Goal: Check status: Check status

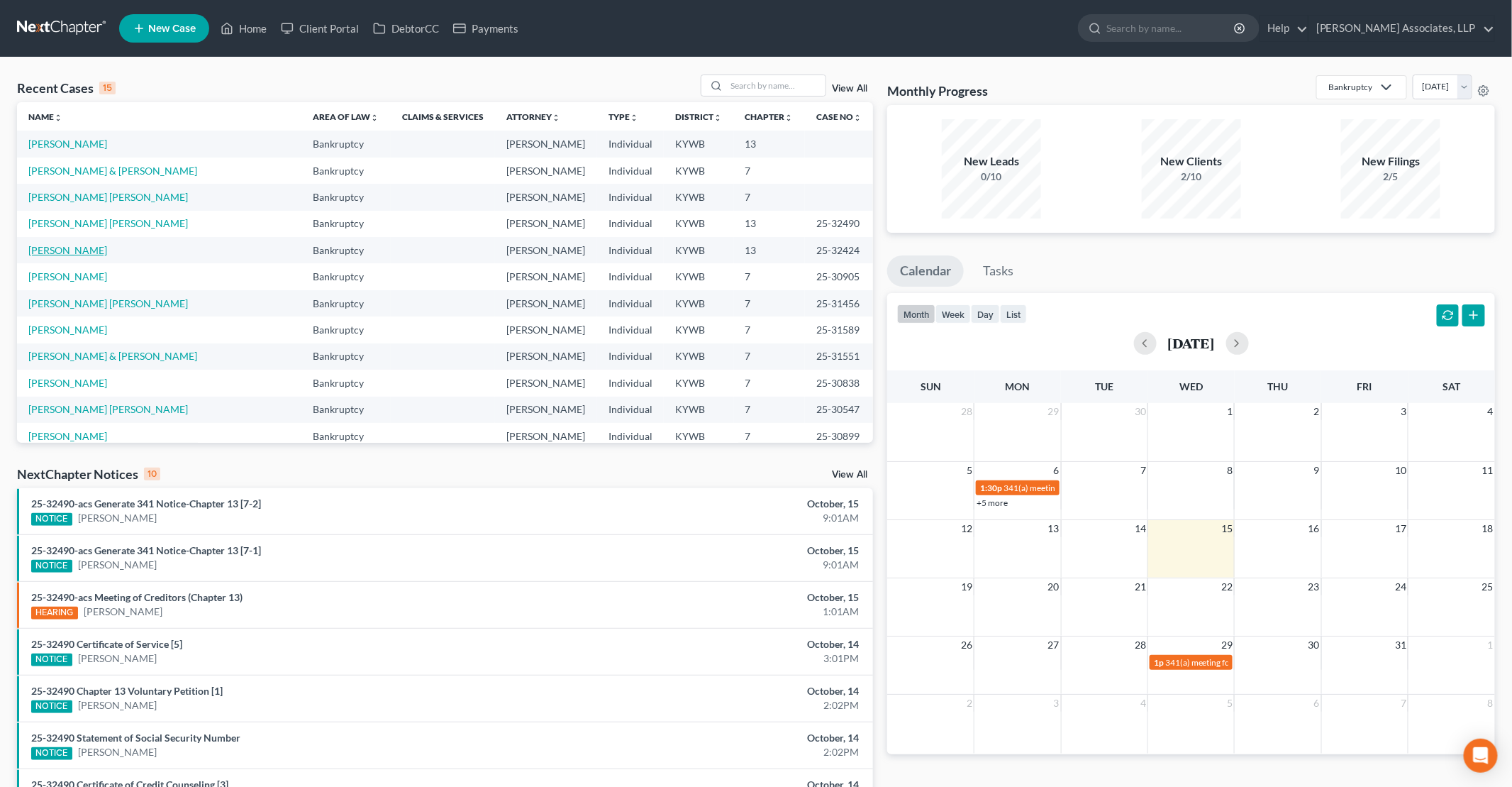
click at [69, 248] on link "[PERSON_NAME]" at bounding box center [67, 250] width 79 height 12
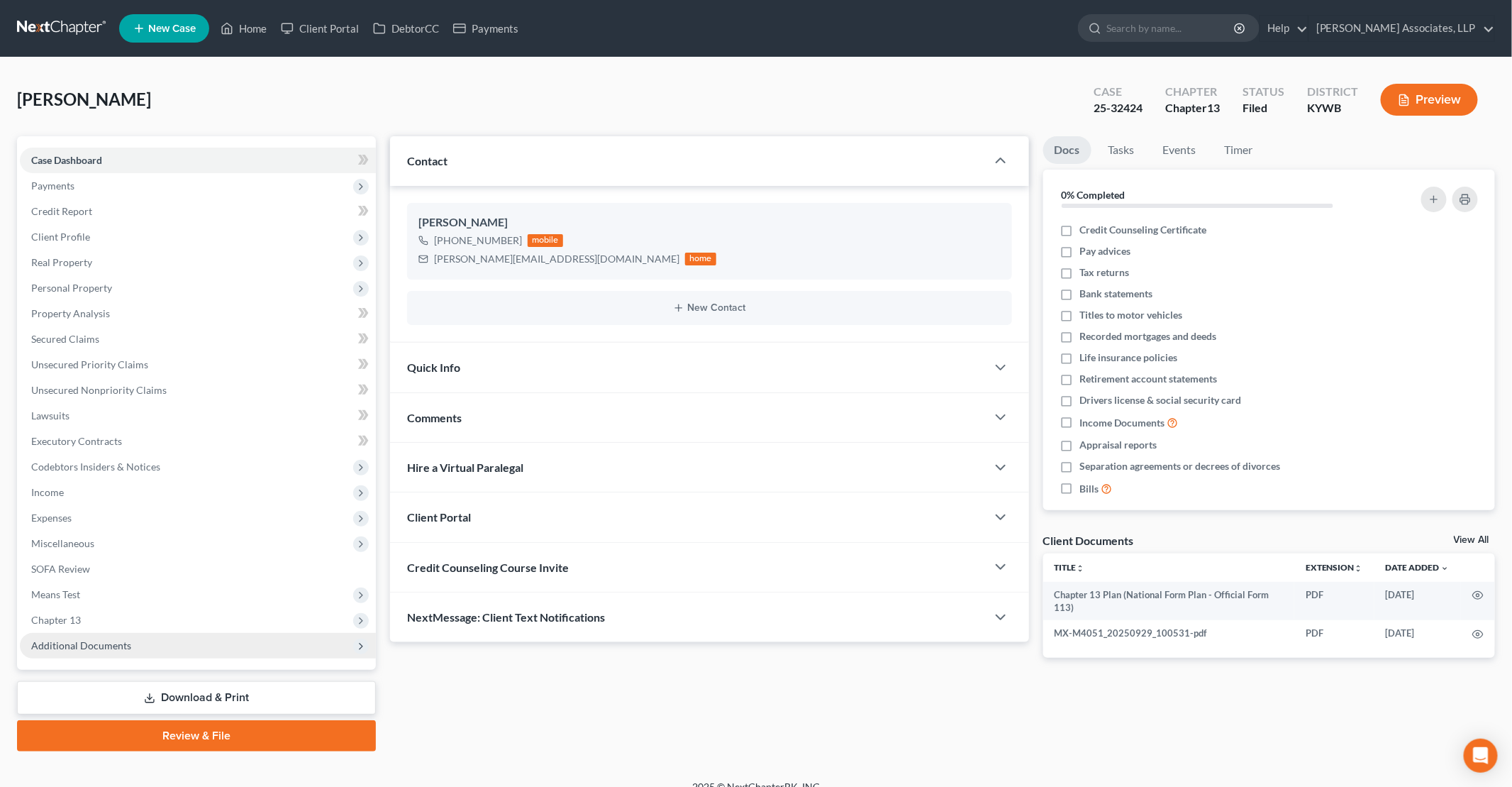
click at [107, 647] on span "Additional Documents" at bounding box center [81, 645] width 100 height 12
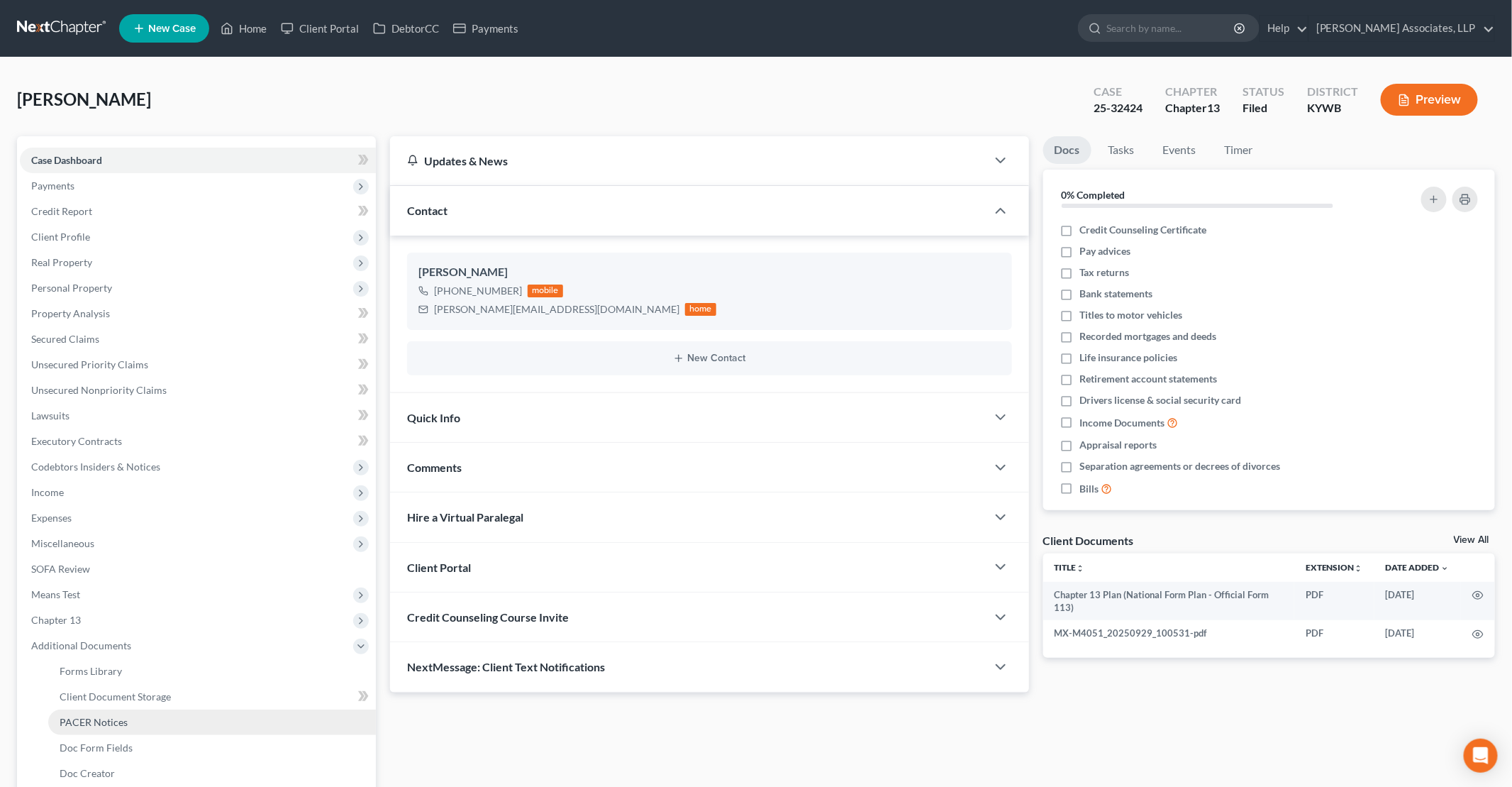
click at [129, 717] on link "PACER Notices" at bounding box center [212, 722] width 328 height 26
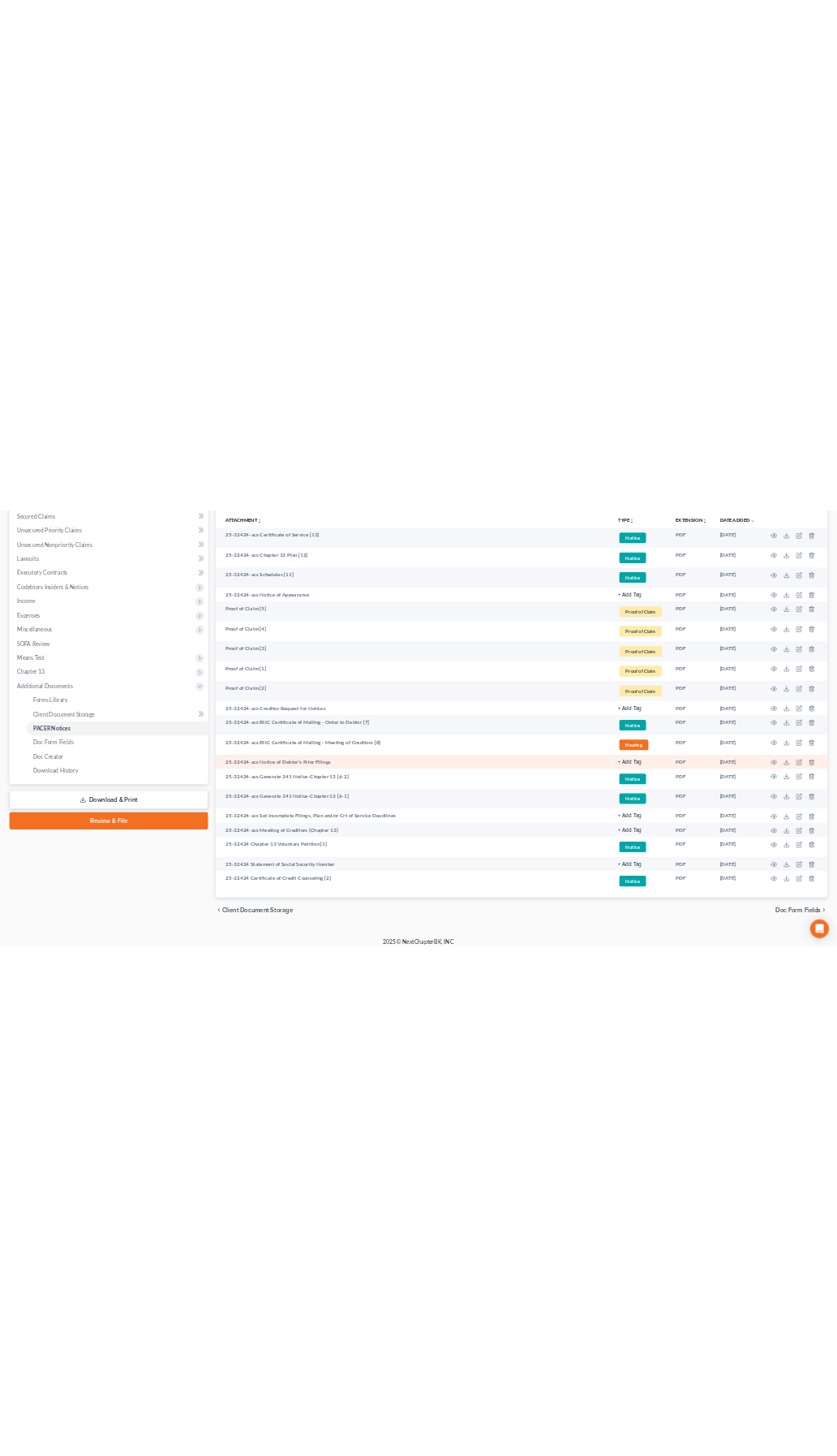
scroll to position [386, 0]
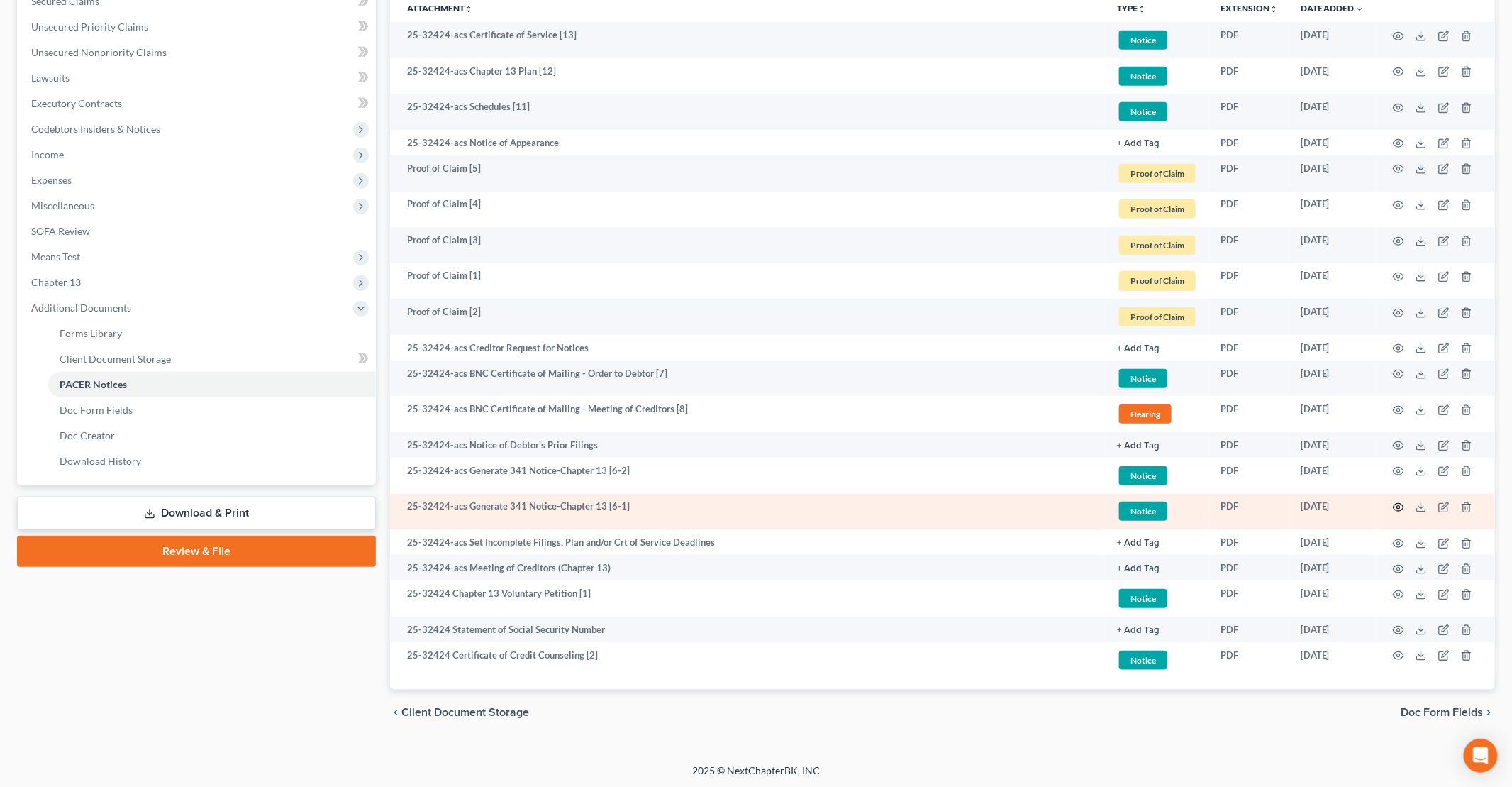
click at [1402, 505] on icon "button" at bounding box center [1399, 507] width 11 height 11
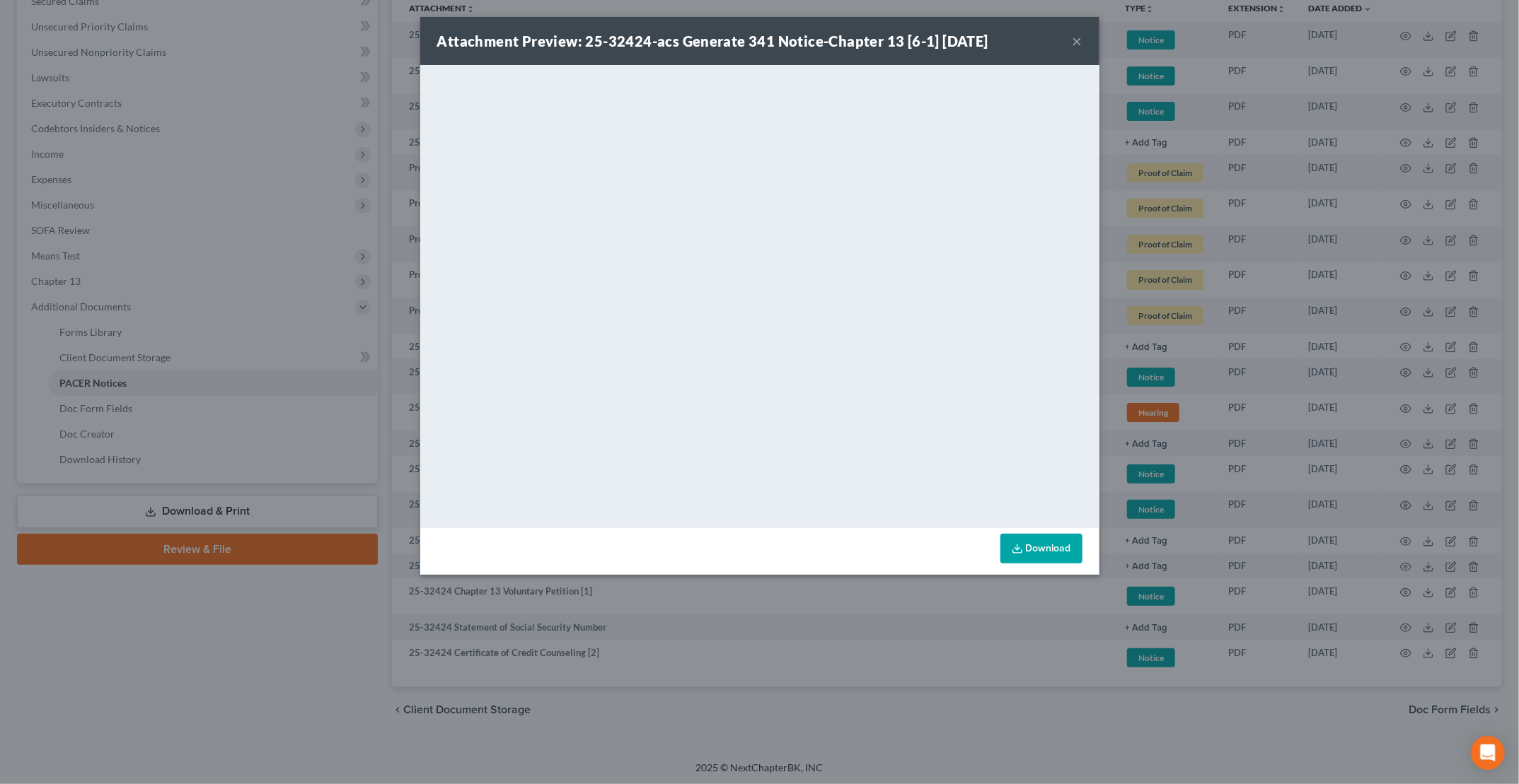
click at [1076, 42] on button "×" at bounding box center [1077, 41] width 10 height 17
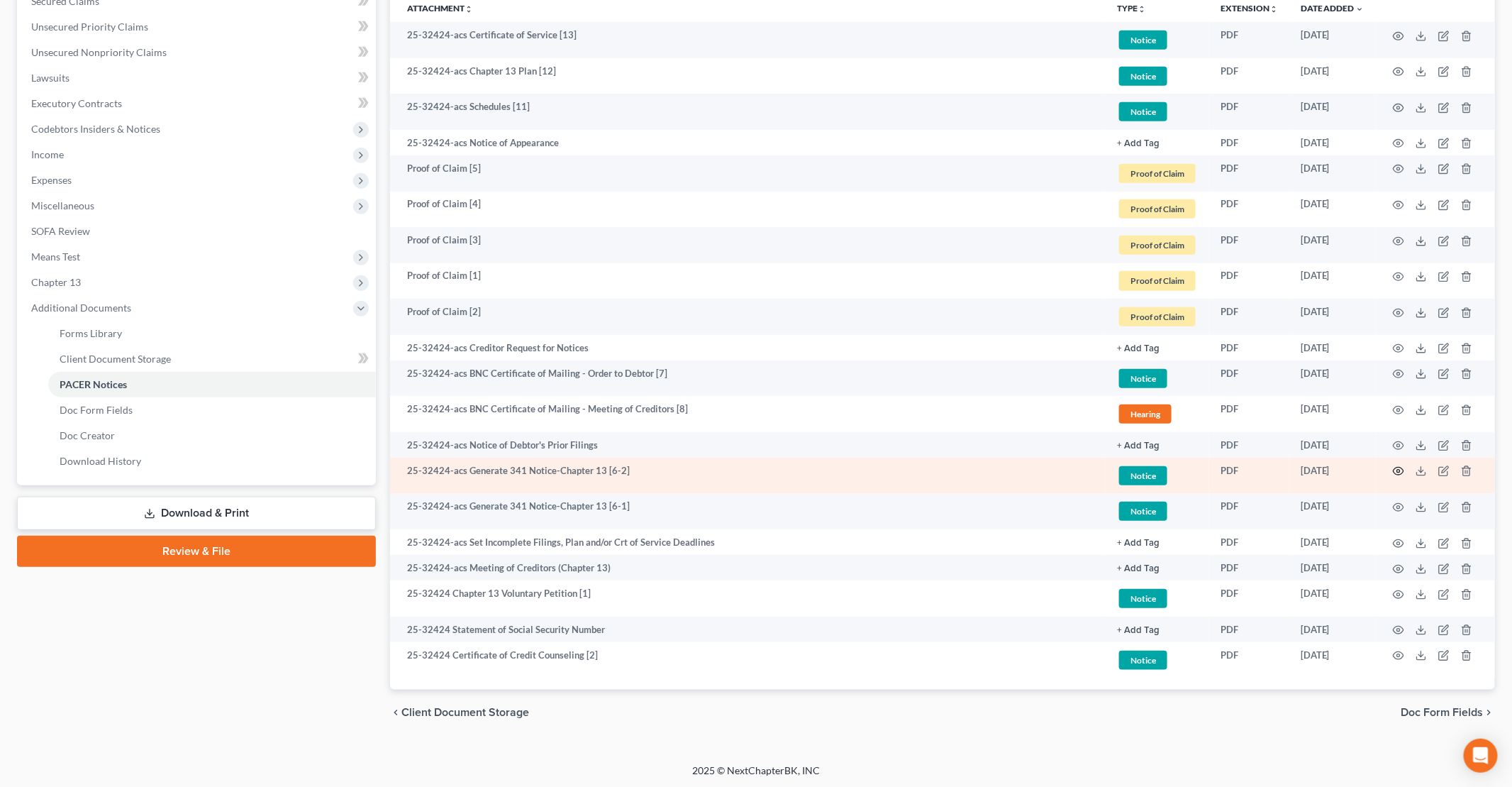
click at [1397, 470] on icon "button" at bounding box center [1399, 471] width 11 height 11
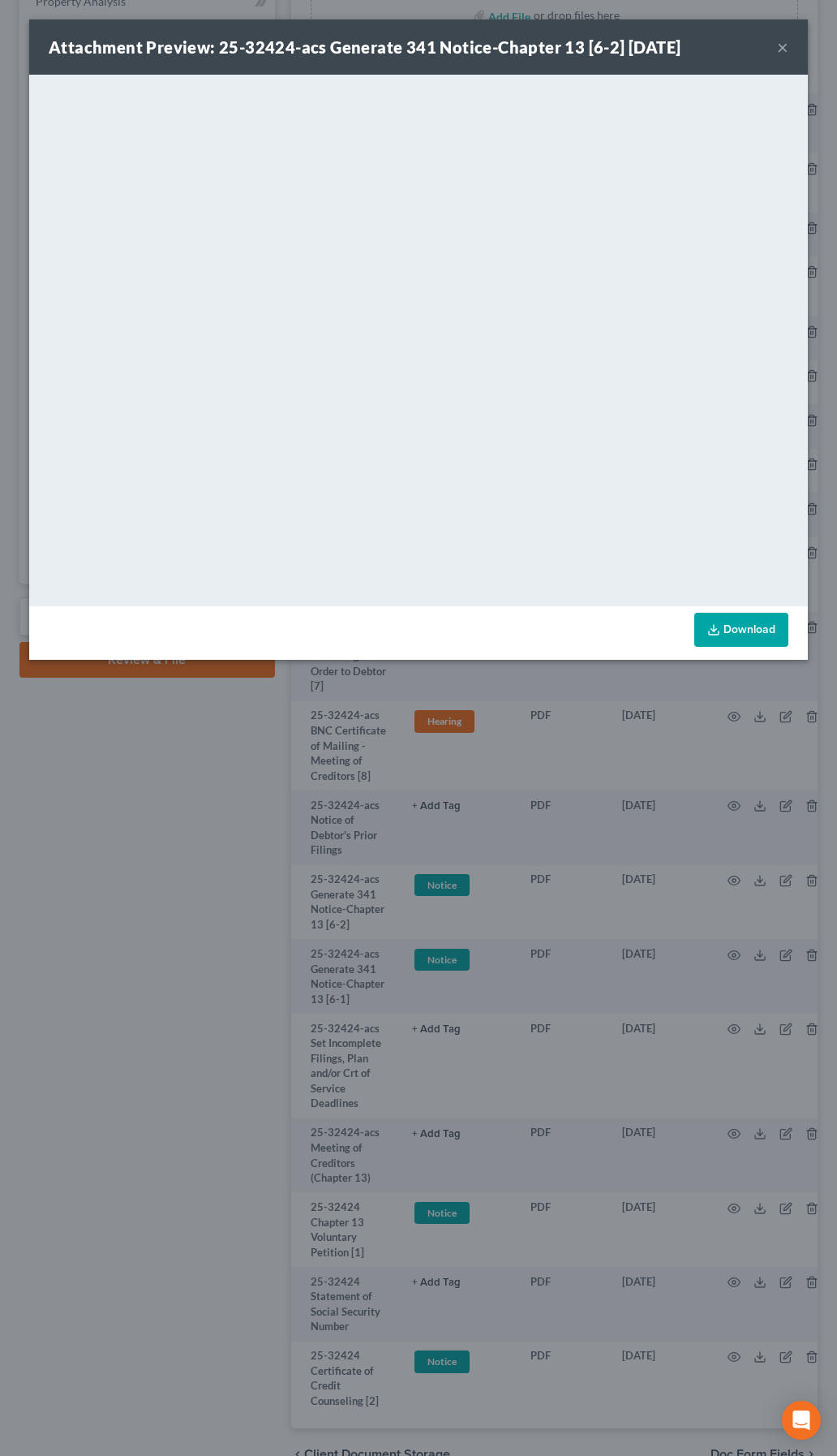
click at [774, 48] on div "Attachment Preview: 25-32424-acs Generate 341 Notice-Chapter 13 [6-2] [DATE] ×" at bounding box center [419, 47] width 779 height 56
